Goal: Transaction & Acquisition: Purchase product/service

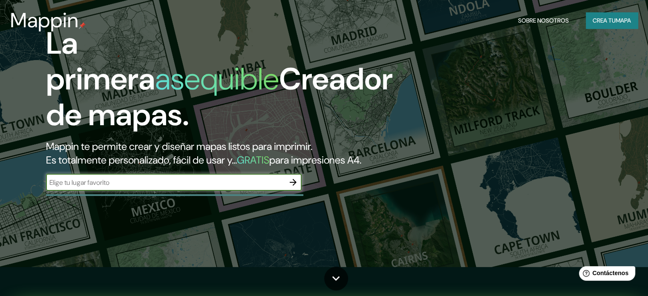
scroll to position [43, 0]
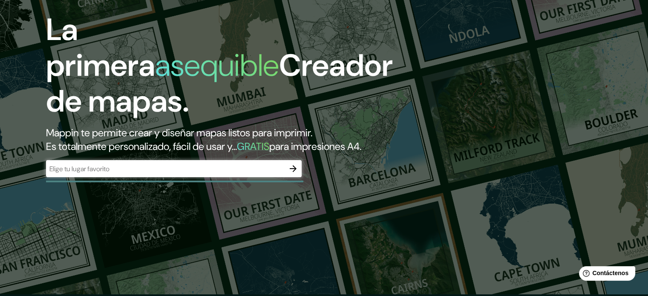
click at [167, 177] on div "​" at bounding box center [173, 168] width 255 height 17
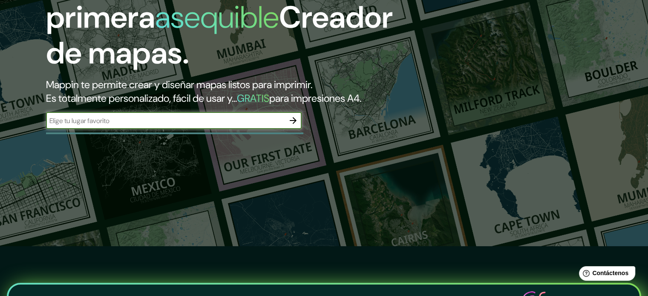
scroll to position [255, 0]
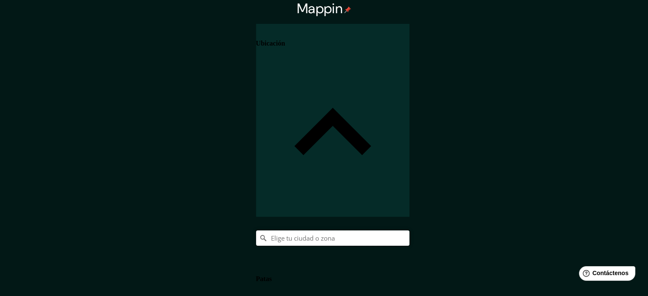
click at [409, 230] on input "Elige tu ciudad o zona" at bounding box center [332, 237] width 153 height 15
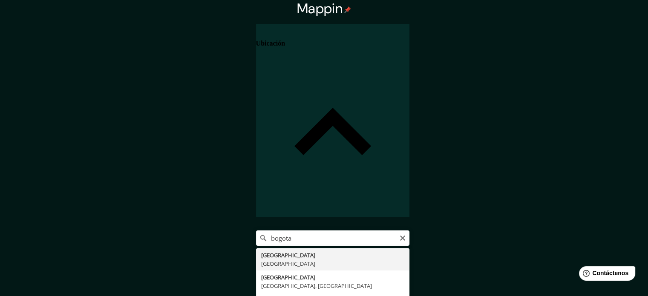
type input "[GEOGRAPHIC_DATA], [GEOGRAPHIC_DATA]"
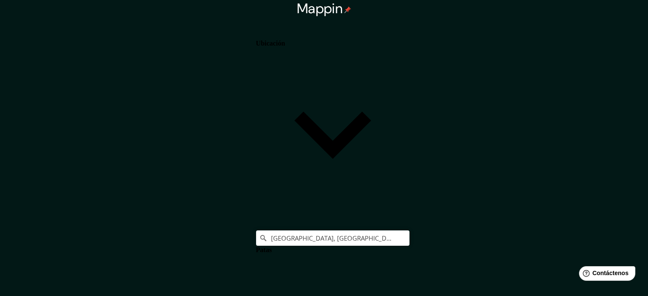
scroll to position [10, 0]
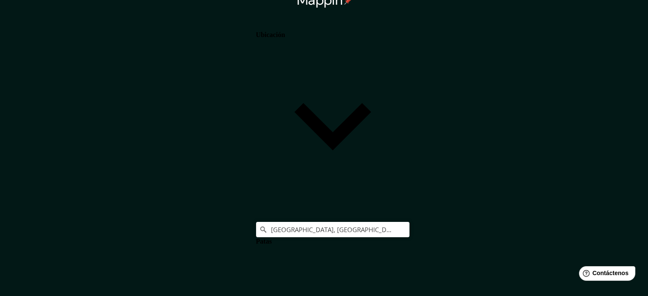
scroll to position [11, 0]
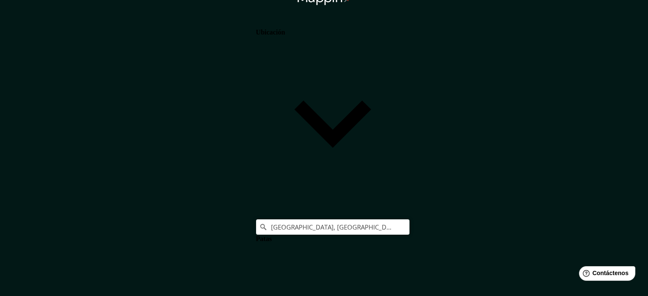
click at [527, 255] on body "Mappin Ubicación Bogotá, Colombia Patas Estilo Disposición Paisaje Retrato Cuad…" at bounding box center [324, 137] width 648 height 296
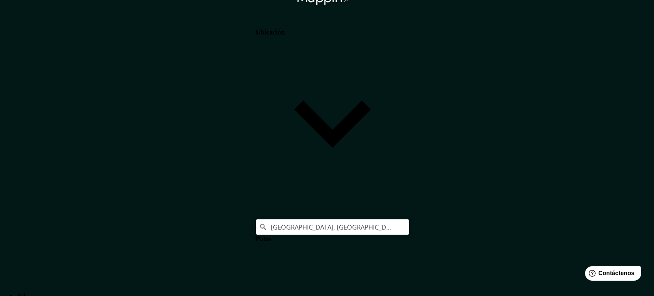
type input "a4"
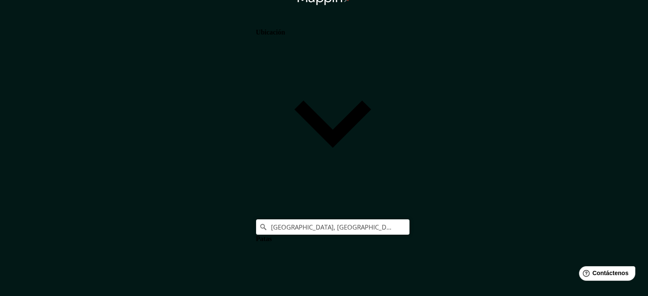
scroll to position [0, 0]
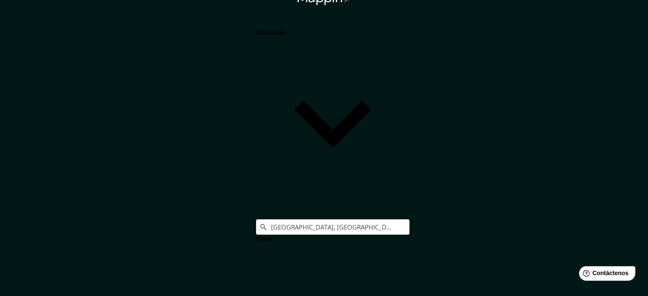
click at [285, 36] on font "Ubicación" at bounding box center [270, 32] width 29 height 7
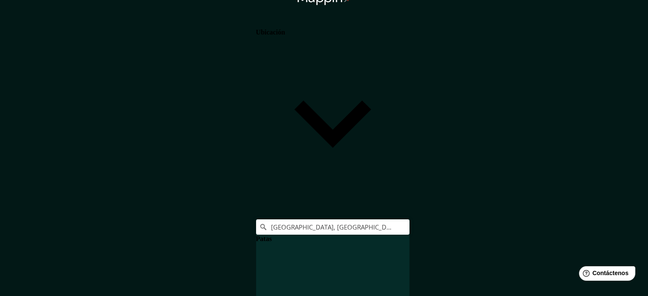
scroll to position [17, 0]
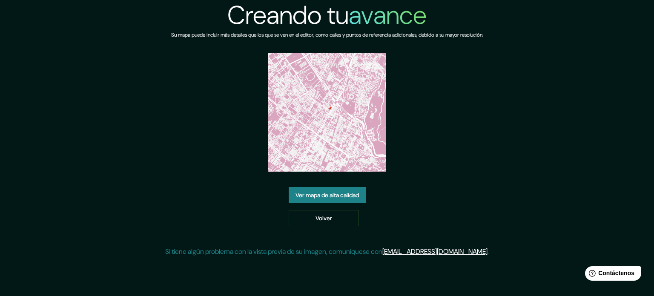
click at [305, 77] on img at bounding box center [327, 112] width 118 height 118
click at [353, 141] on img at bounding box center [327, 112] width 118 height 118
click at [346, 192] on font "Ver mapa de alta calidad" at bounding box center [327, 195] width 63 height 8
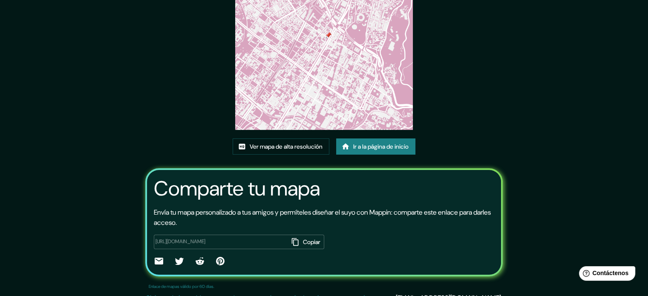
scroll to position [95, 0]
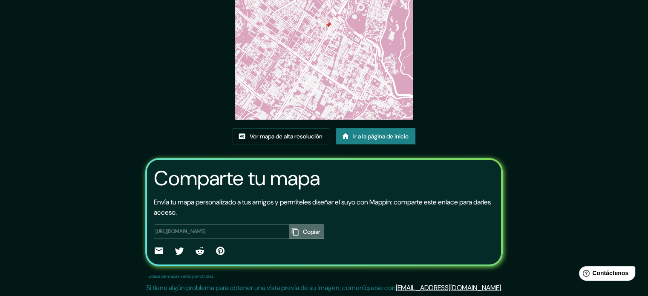
click at [291, 232] on icon "button" at bounding box center [294, 231] width 7 height 8
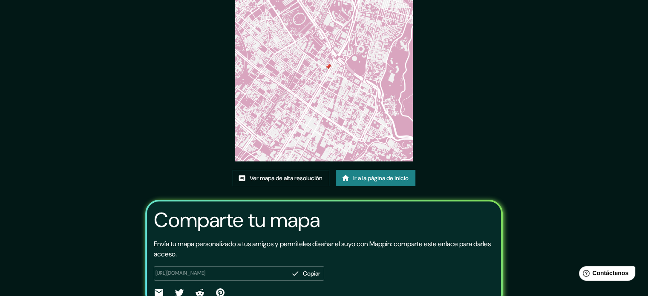
scroll to position [10, 0]
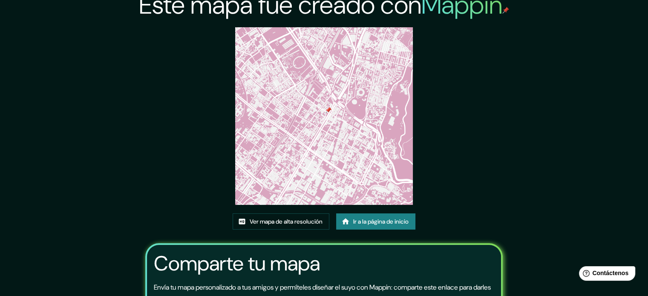
click at [379, 134] on img at bounding box center [324, 116] width 178 height 178
click at [361, 115] on img at bounding box center [324, 116] width 178 height 178
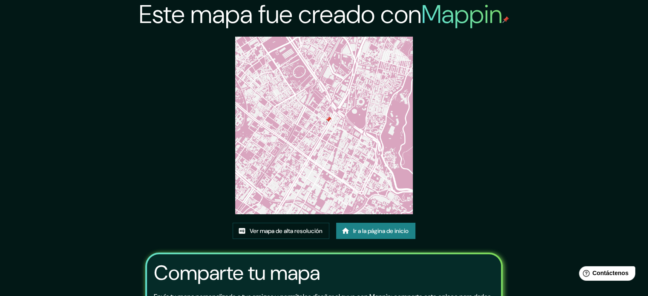
scroll to position [0, 0]
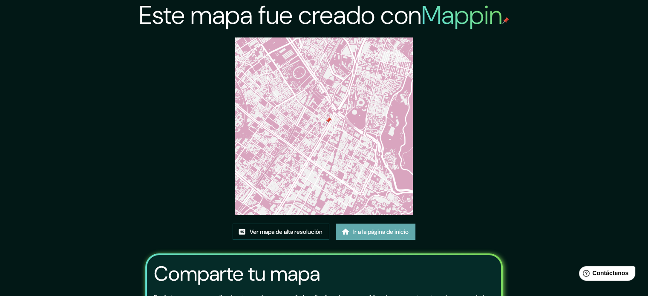
click at [351, 230] on link "Ir a la página de inicio" at bounding box center [375, 232] width 79 height 16
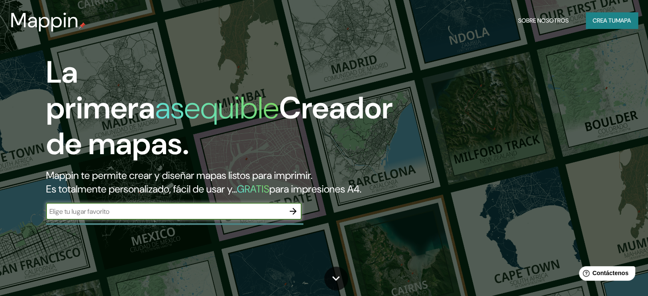
click at [607, 22] on font "Crea tu" at bounding box center [603, 21] width 23 height 8
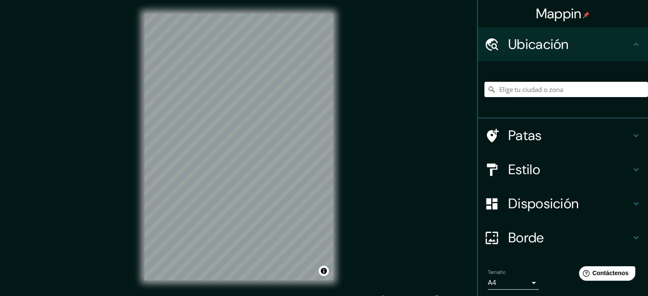
click at [562, 90] on input "Elige tu ciudad o zona" at bounding box center [566, 89] width 164 height 15
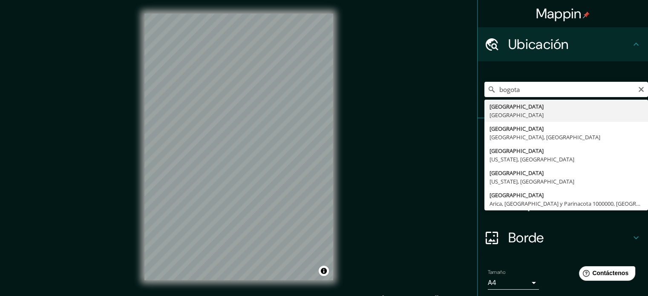
type input "[GEOGRAPHIC_DATA], [GEOGRAPHIC_DATA]"
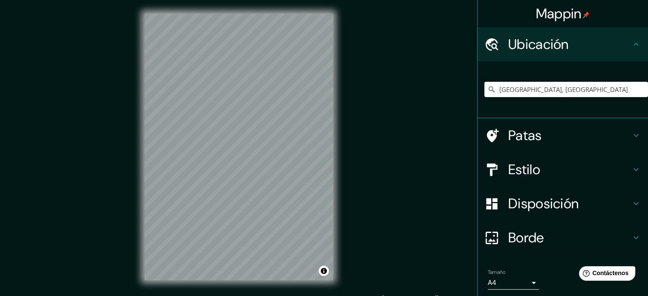
click at [511, 169] on font "Estilo" at bounding box center [524, 170] width 32 height 18
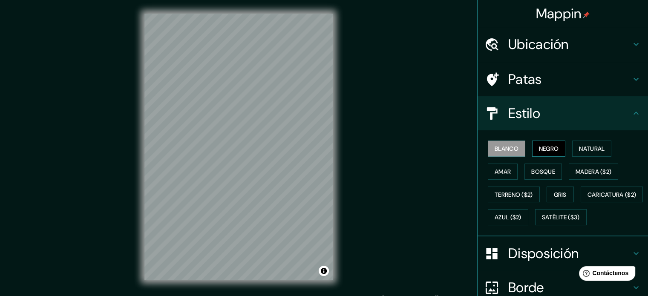
click at [545, 146] on font "Negro" at bounding box center [549, 149] width 20 height 8
click at [535, 175] on font "Bosque" at bounding box center [543, 171] width 24 height 11
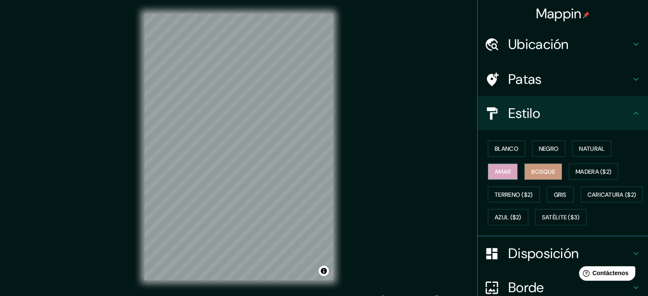
click at [506, 174] on button "Amar" at bounding box center [503, 172] width 30 height 16
click at [539, 151] on font "Negro" at bounding box center [549, 149] width 20 height 8
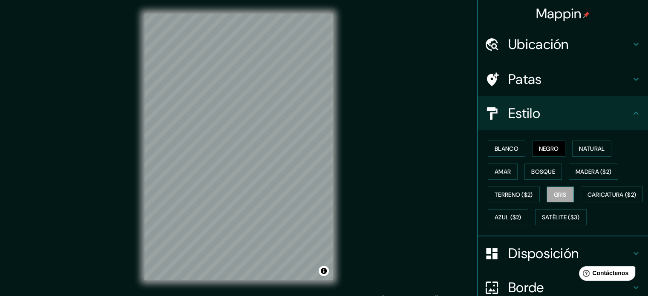
click at [554, 197] on font "Gris" at bounding box center [560, 195] width 13 height 8
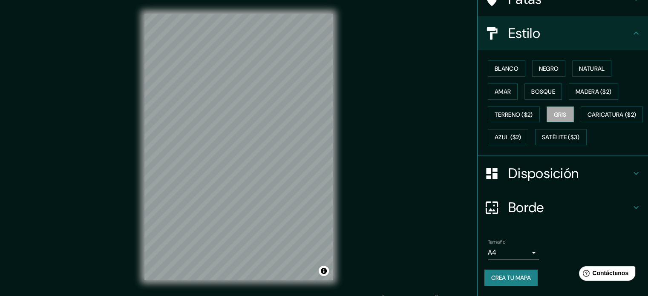
click at [601, 181] on h4 "Disposición" at bounding box center [569, 173] width 123 height 17
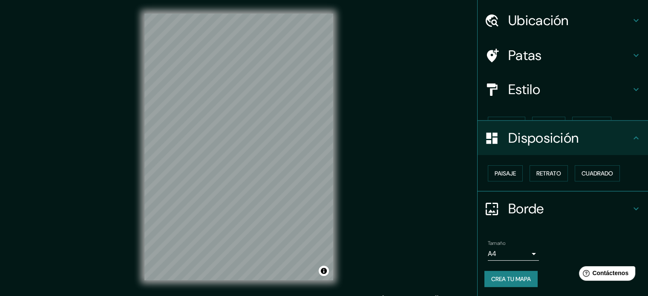
scroll to position [10, 0]
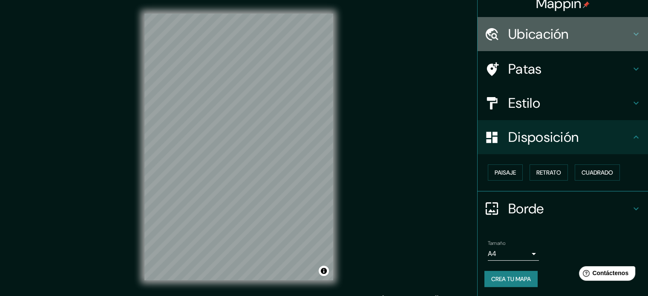
click at [538, 36] on font "Ubicación" at bounding box center [538, 34] width 60 height 18
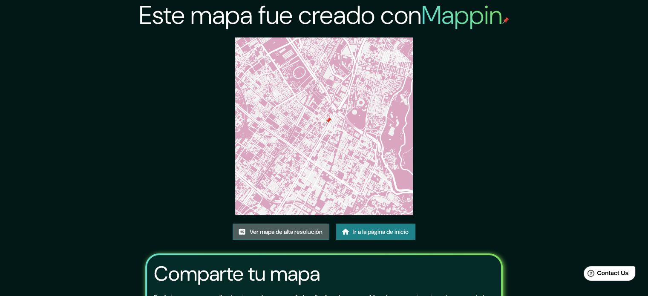
click at [306, 224] on link "Ver mapa de alta resolución" at bounding box center [280, 232] width 97 height 16
